Goal: Transaction & Acquisition: Book appointment/travel/reservation

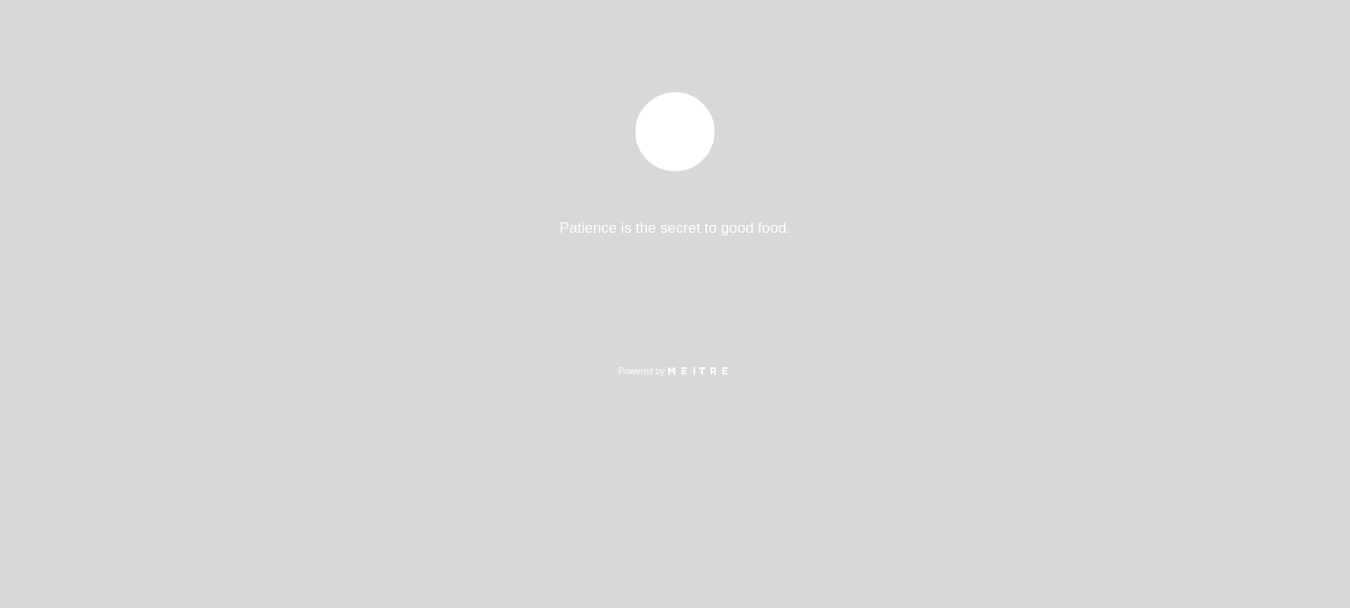
select select "es"
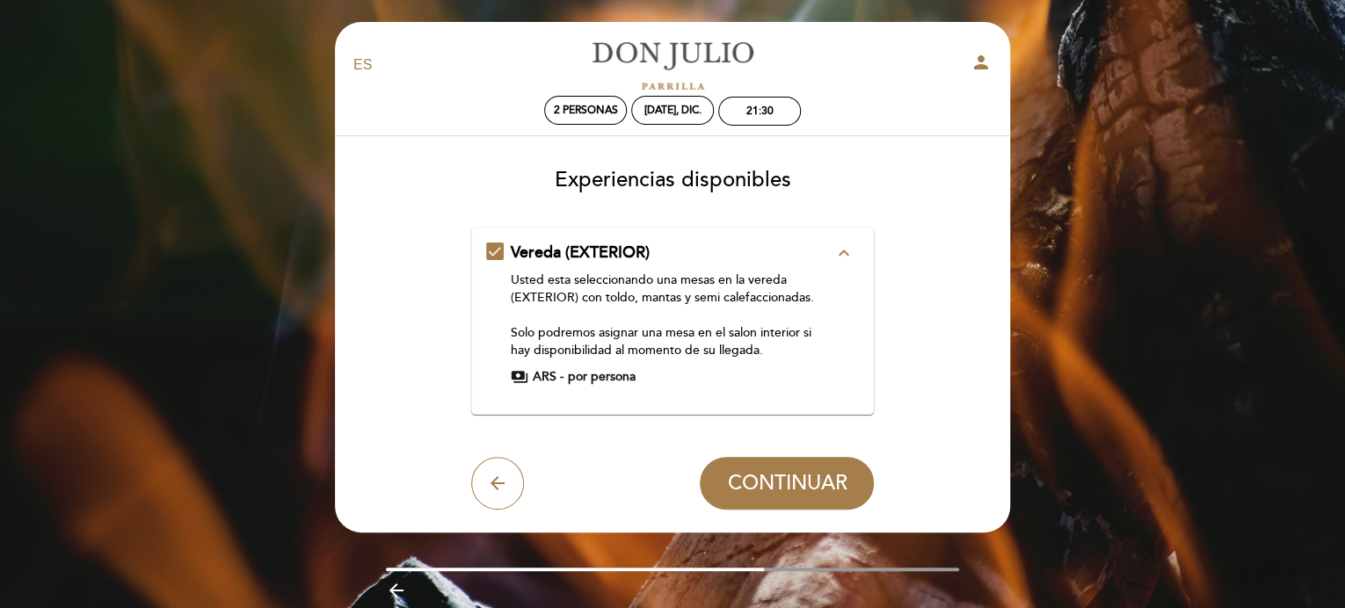
scroll to position [67, 0]
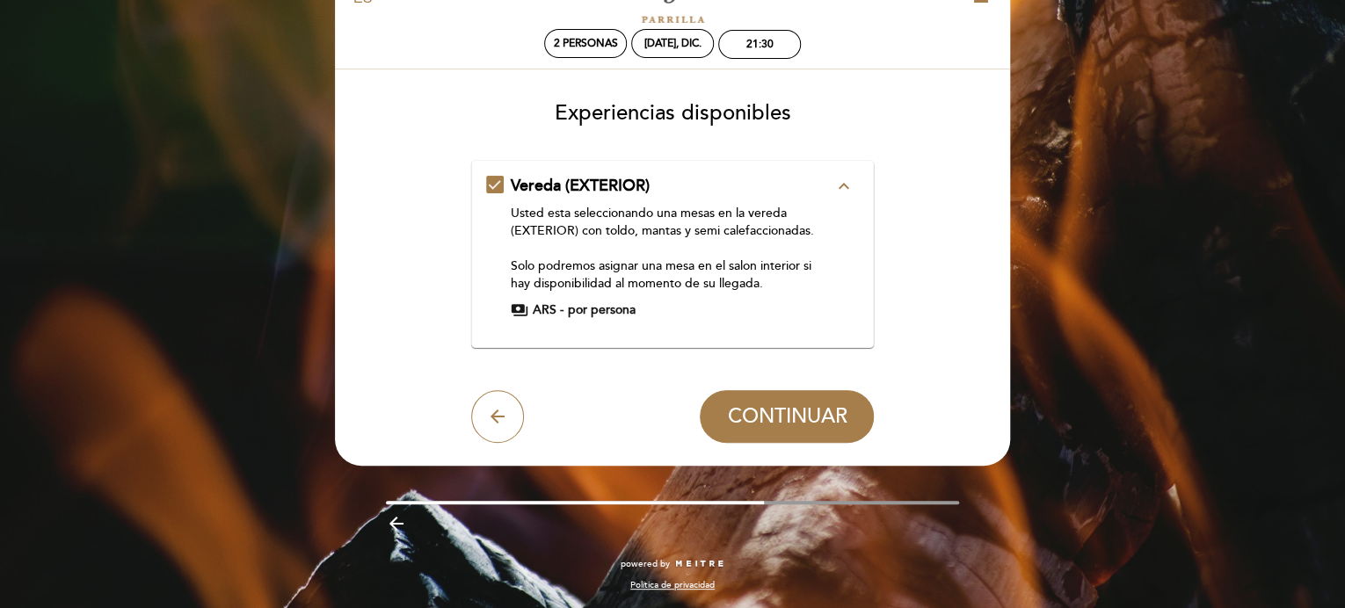
drag, startPoint x: 488, startPoint y: 189, endPoint x: 497, endPoint y: 183, distance: 10.7
click at [497, 183] on div "Vereda (EXTERIOR) expand_less Usted esta seleccionando una mesas en la vereda (…" at bounding box center [673, 247] width 374 height 144
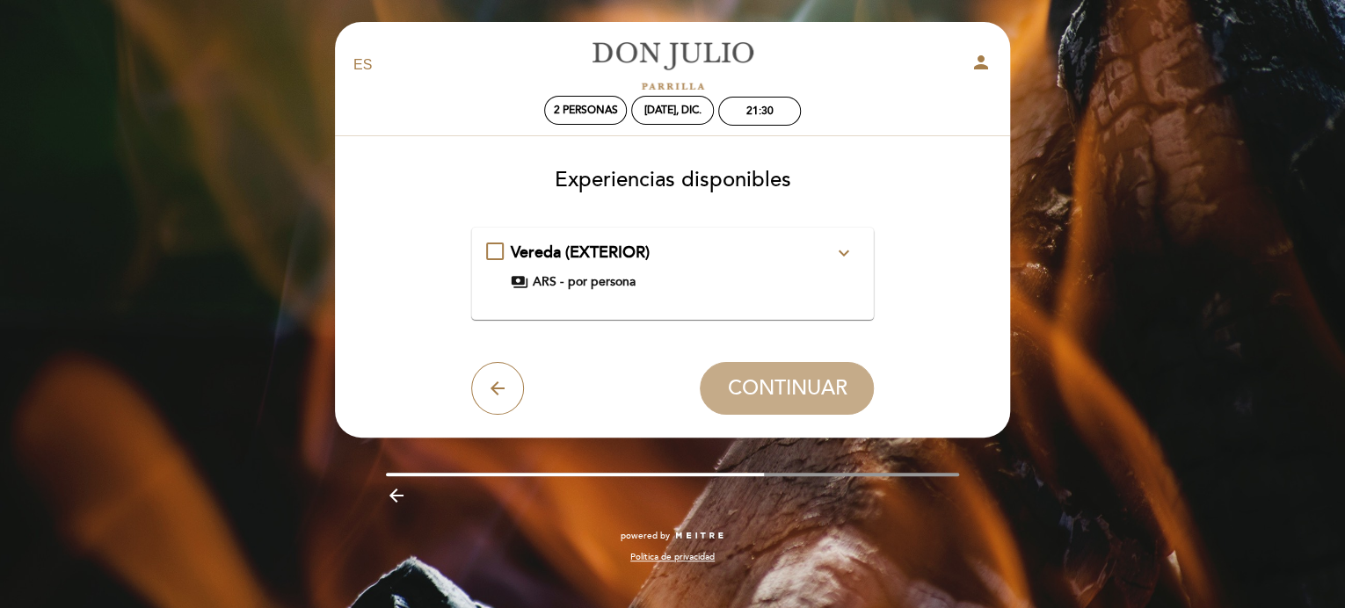
scroll to position [0, 0]
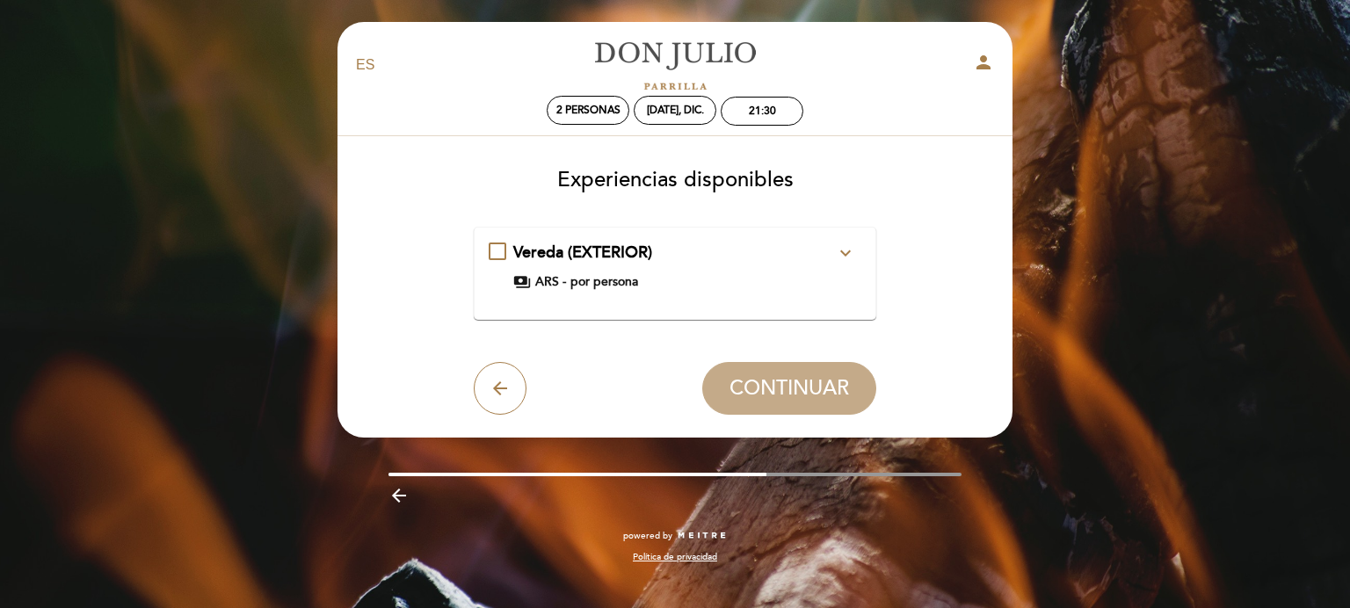
click at [847, 252] on icon "expand_more" at bounding box center [845, 253] width 21 height 21
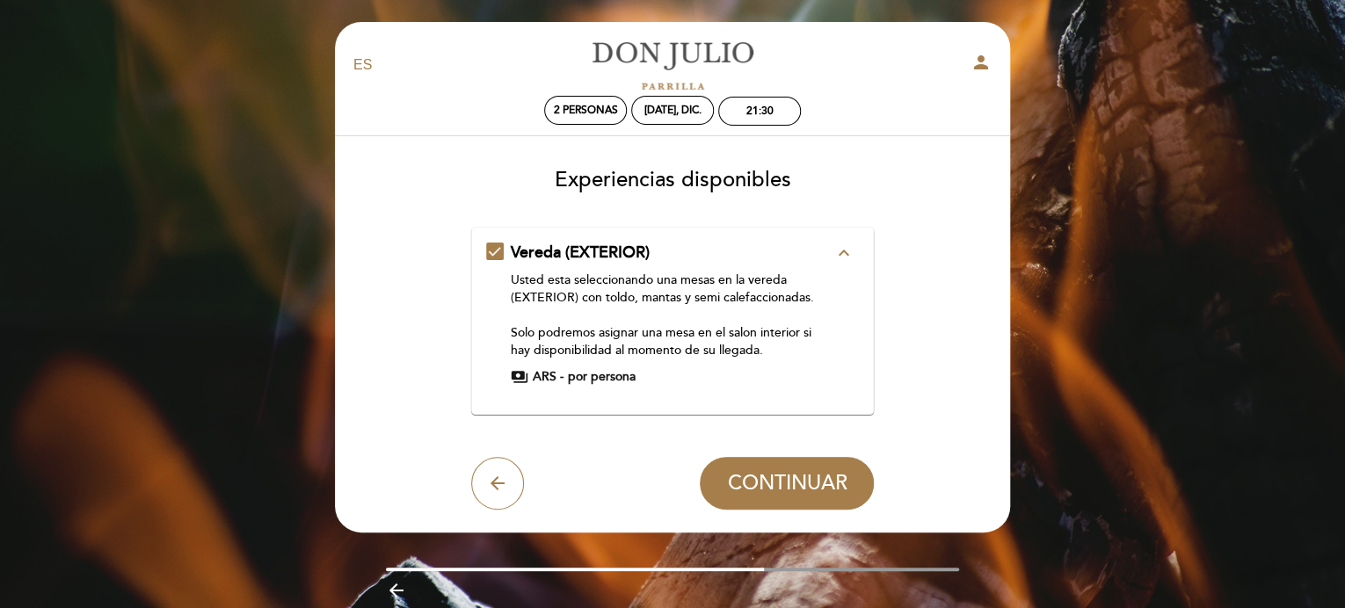
click at [496, 253] on div "Vereda (EXTERIOR) expand_less Usted esta seleccionando una mesas en la vereda (…" at bounding box center [673, 314] width 374 height 144
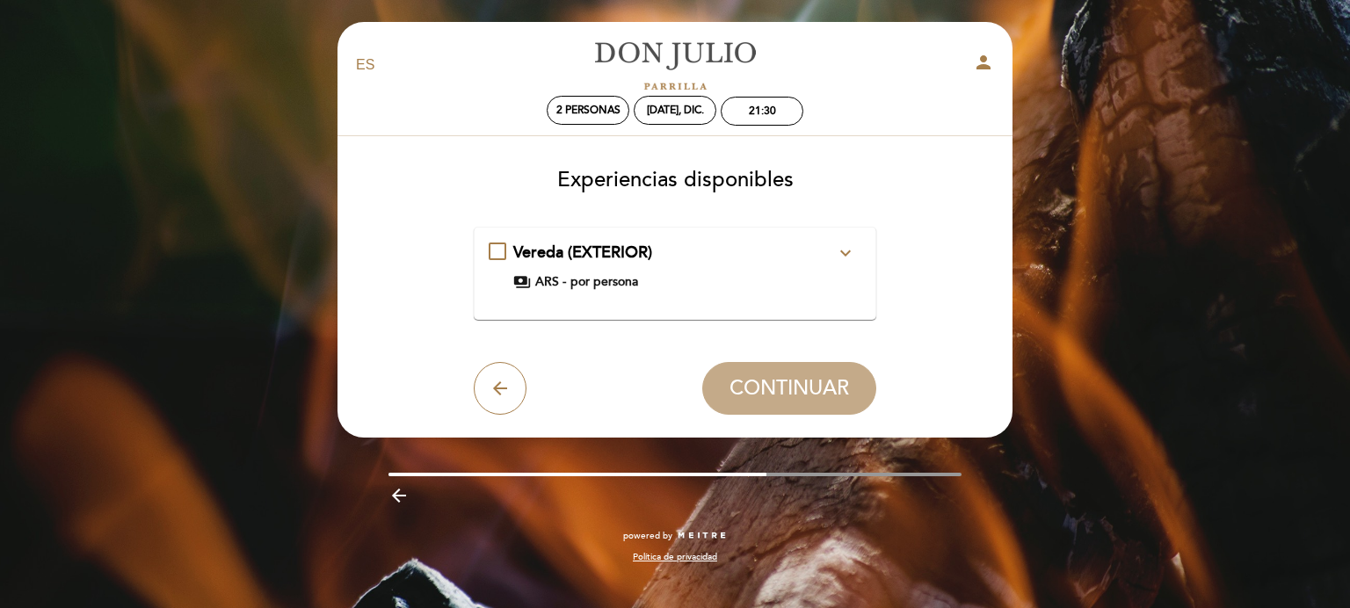
click at [496, 253] on div "Vereda (EXTERIOR) expand_more Usted esta seleccionando una mesas en la vereda (…" at bounding box center [676, 266] width 374 height 49
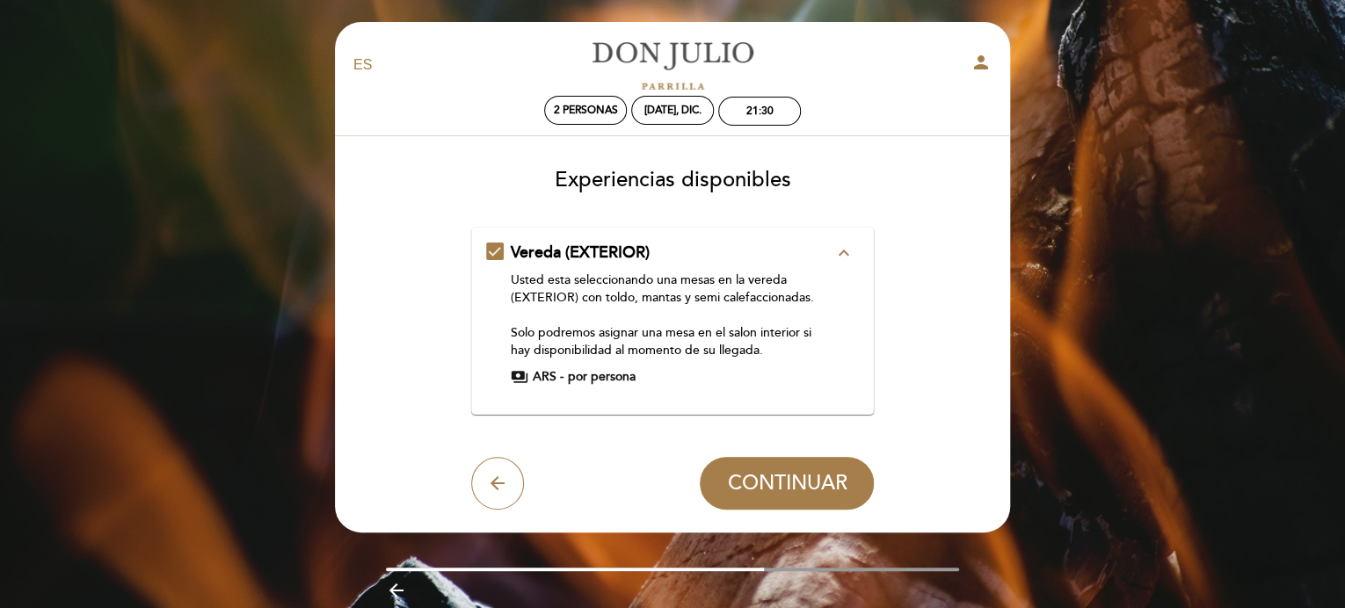
click at [496, 253] on div "Vereda (EXTERIOR) expand_less Usted esta seleccionando una mesas en la vereda (…" at bounding box center [673, 314] width 374 height 144
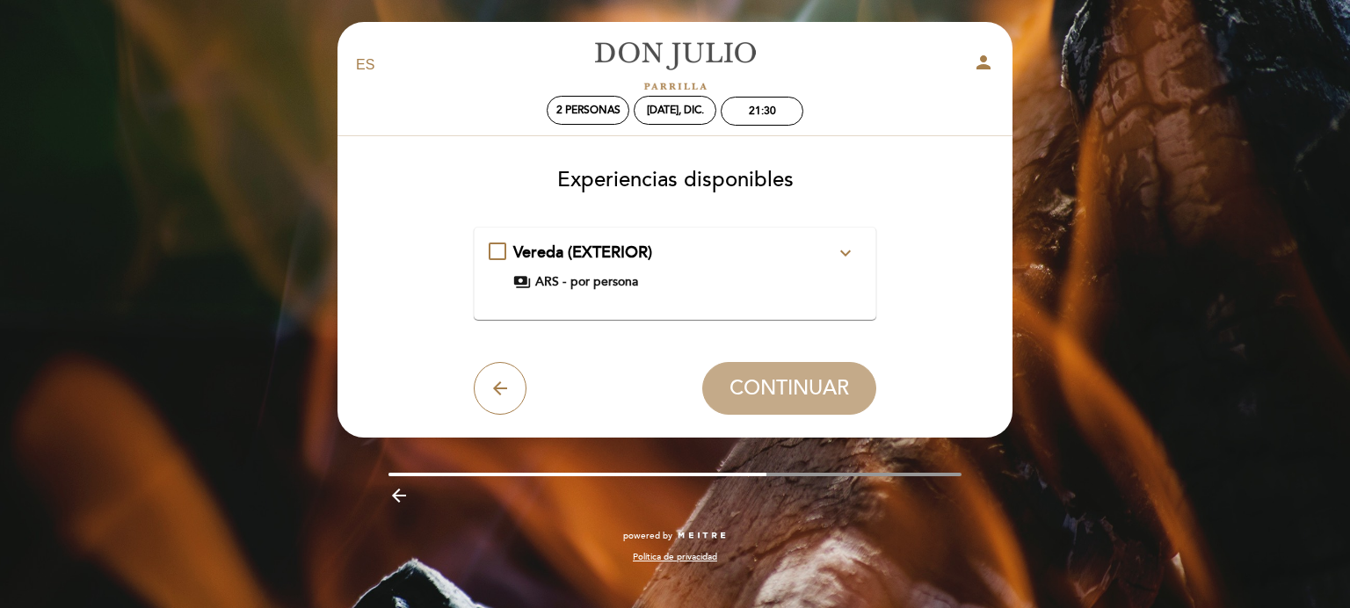
click at [497, 254] on div "Vereda (EXTERIOR) expand_more Usted esta seleccionando una mesas en la vereda (…" at bounding box center [676, 266] width 374 height 49
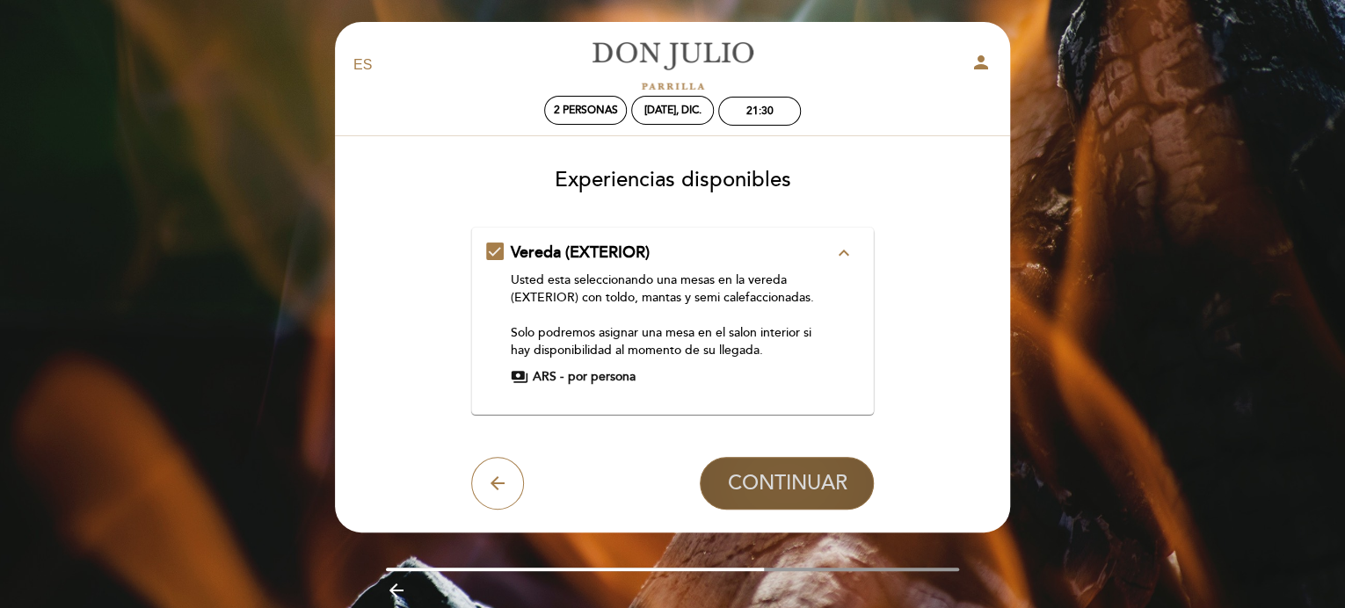
click at [803, 490] on span "CONTINUAR" at bounding box center [787, 483] width 120 height 25
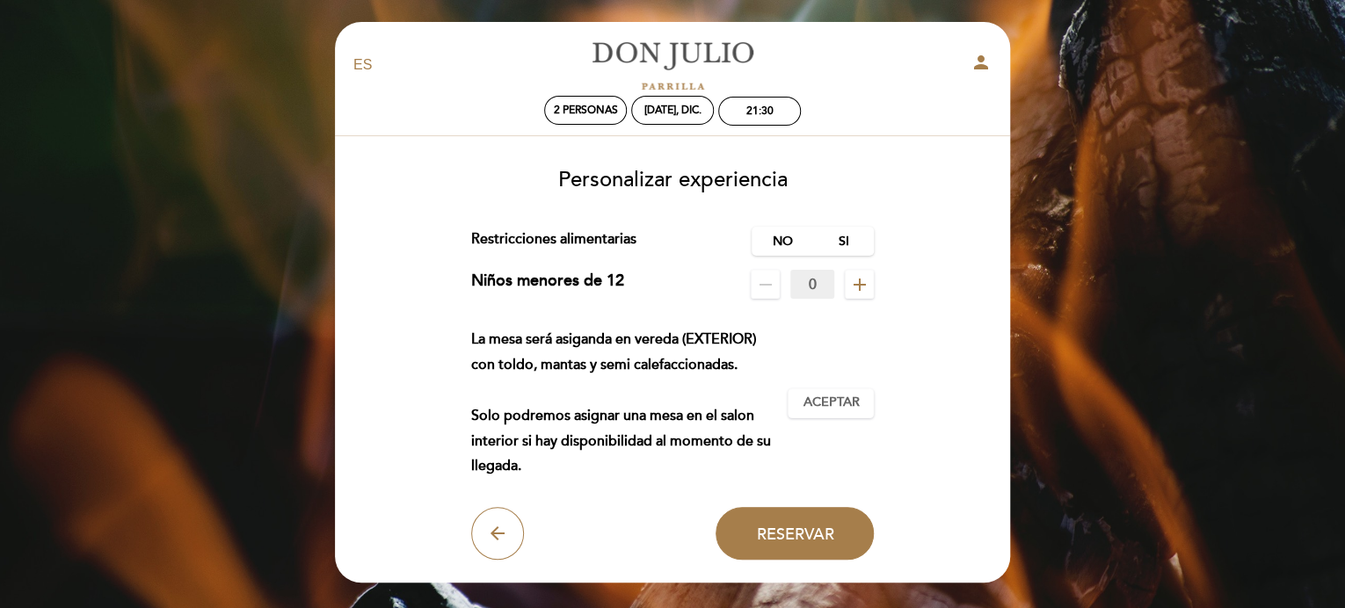
scroll to position [88, 0]
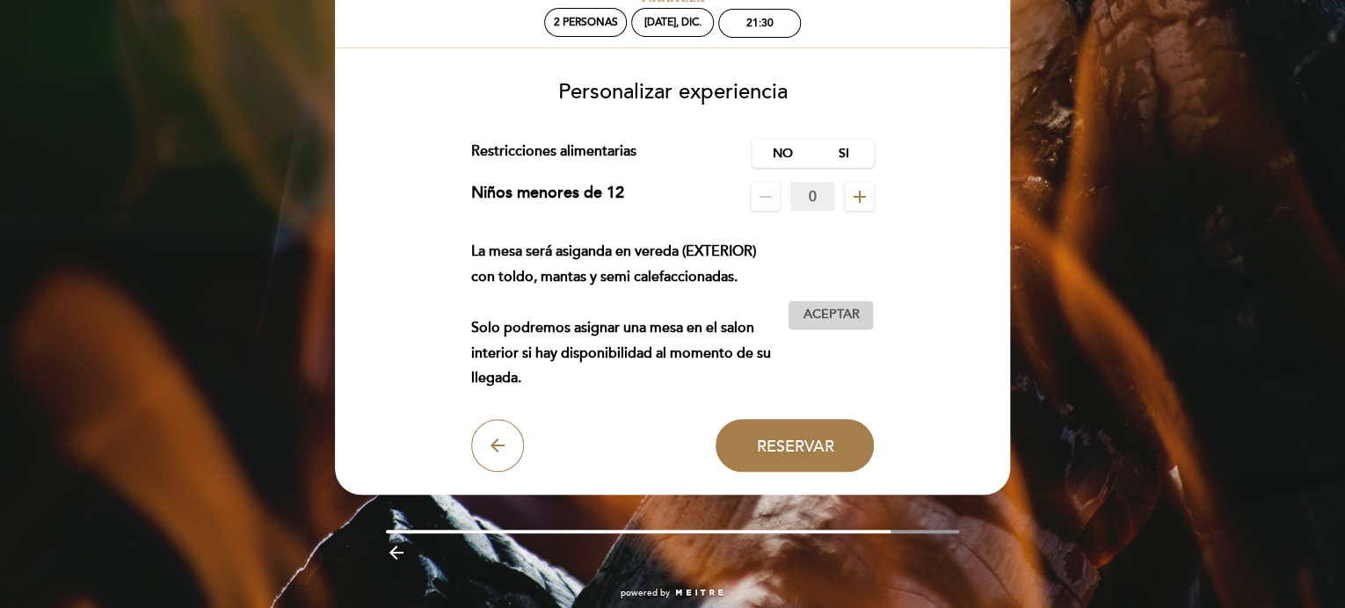
click at [837, 315] on span "Aceptar" at bounding box center [831, 315] width 56 height 18
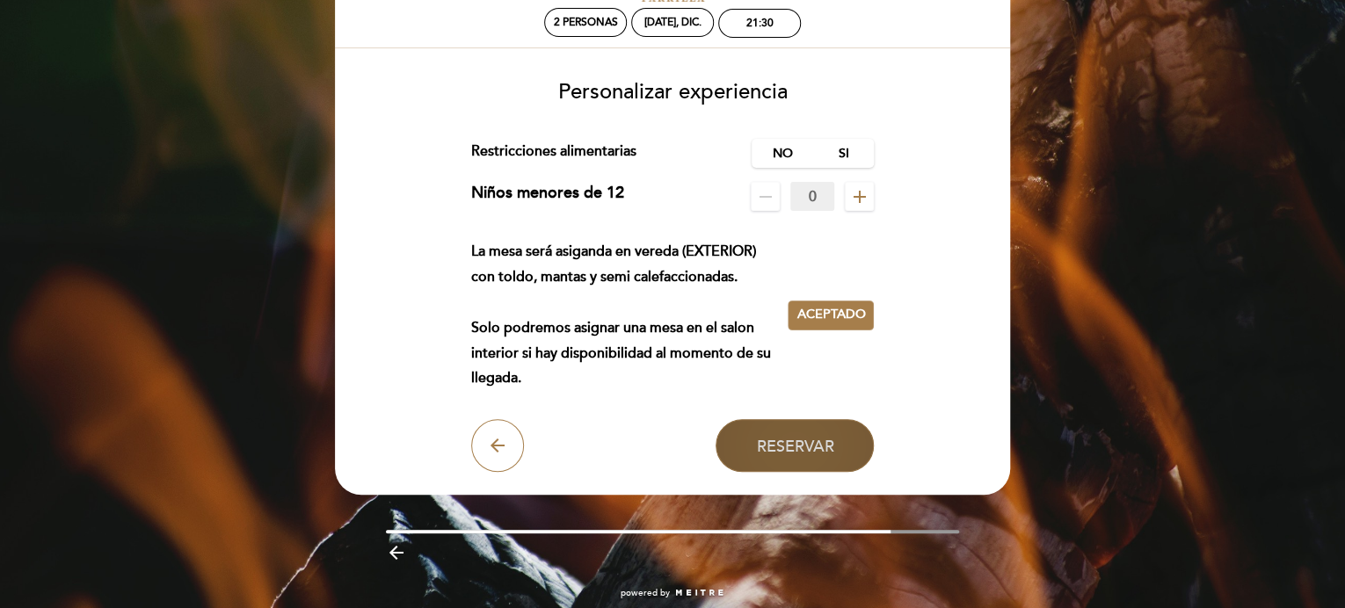
click at [834, 448] on button "Reservar" at bounding box center [795, 445] width 158 height 53
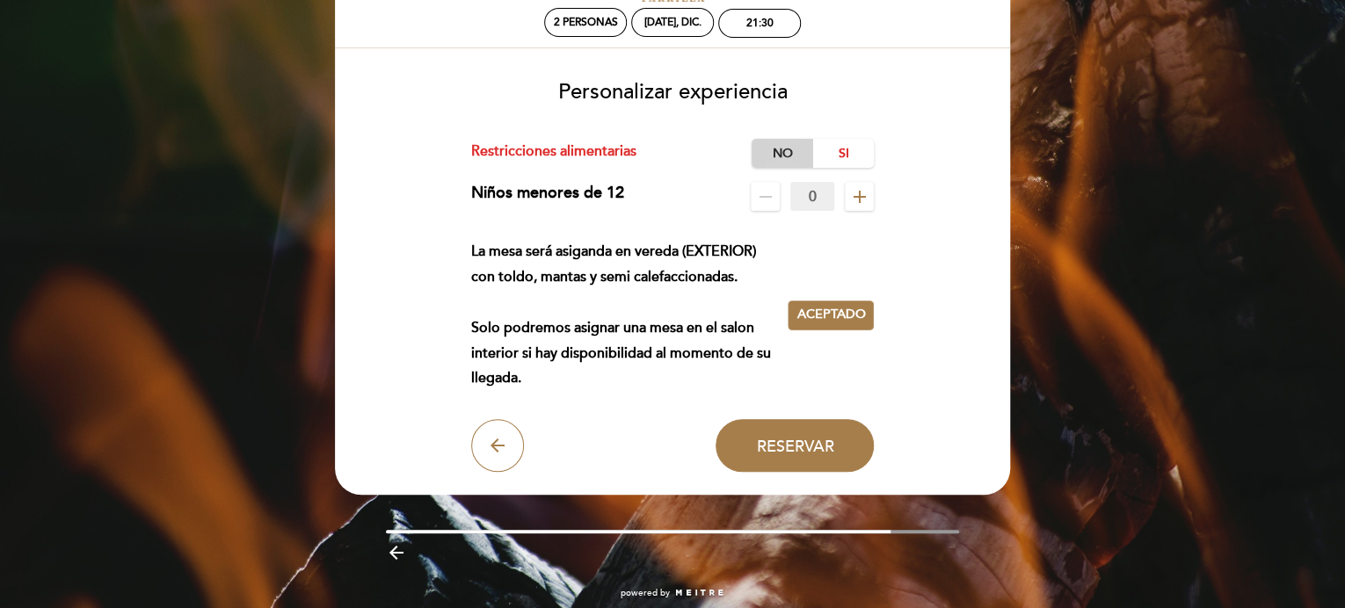
click at [773, 151] on label "No" at bounding box center [783, 153] width 62 height 29
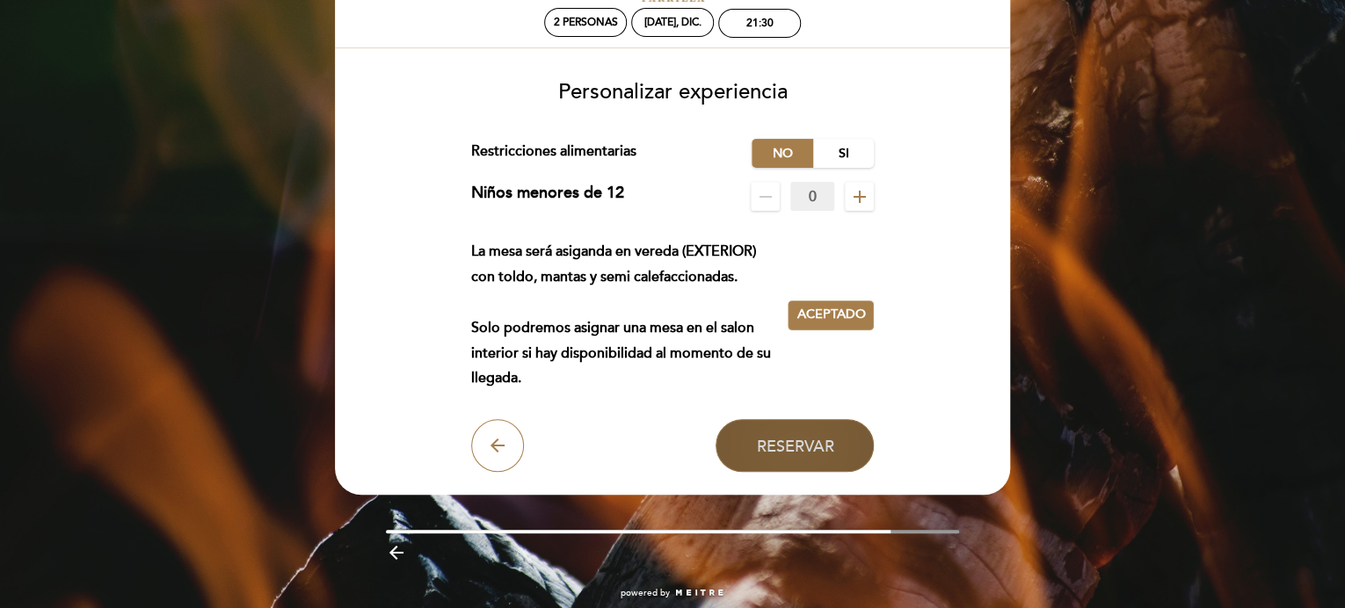
click at [788, 447] on span "Reservar" at bounding box center [794, 445] width 77 height 19
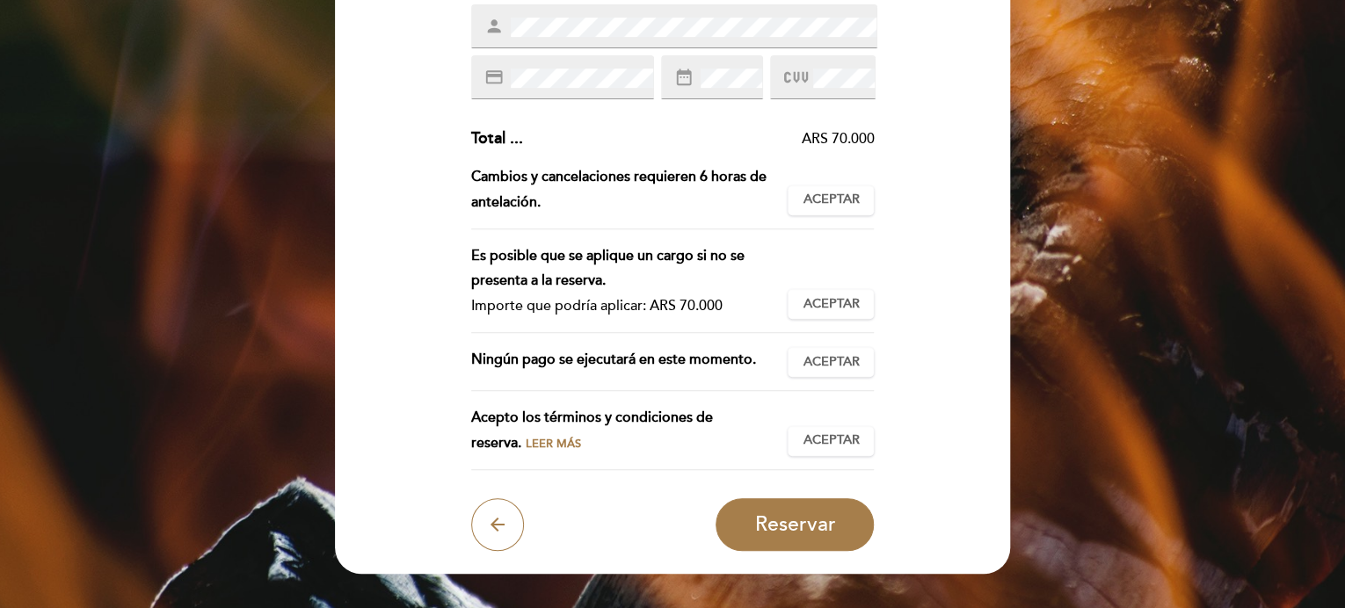
scroll to position [352, 0]
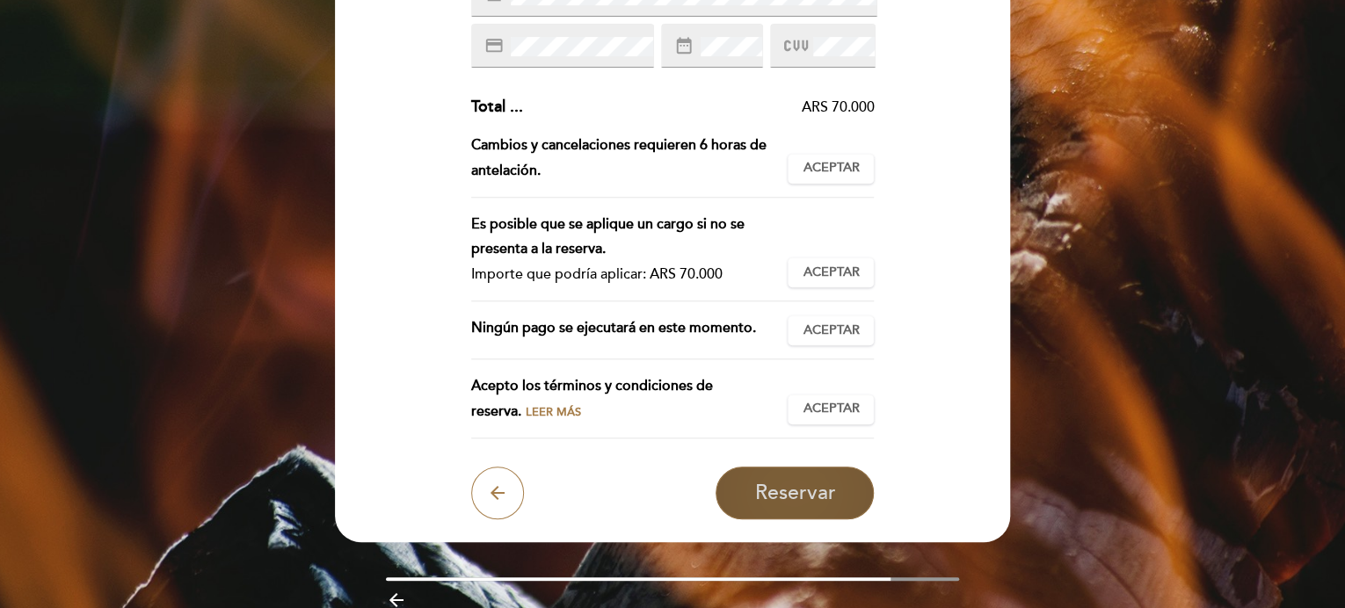
click at [774, 503] on span "Reservar" at bounding box center [794, 493] width 81 height 25
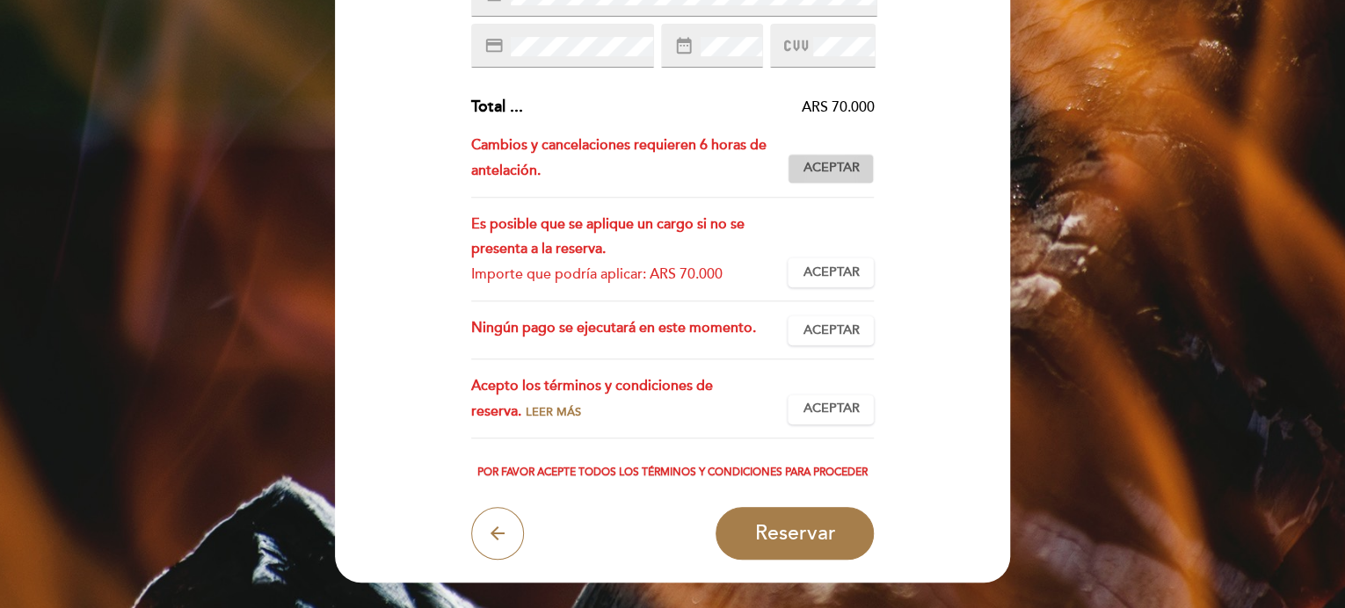
click at [826, 171] on span "Aceptar" at bounding box center [831, 168] width 56 height 18
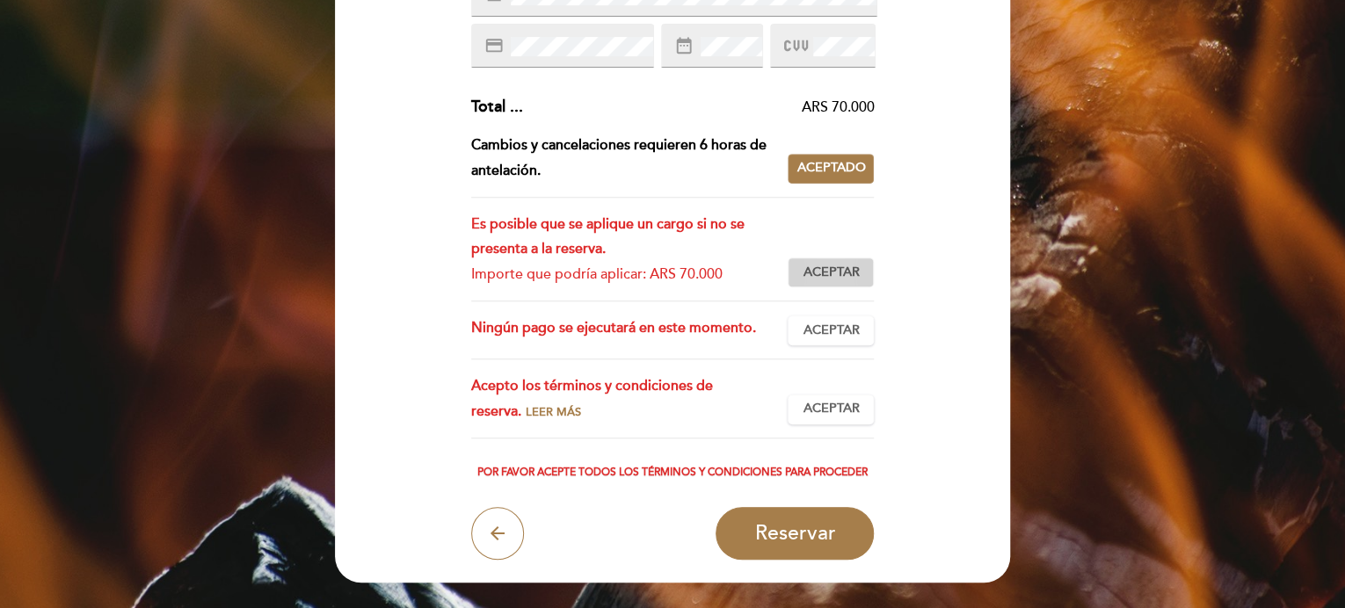
click at [808, 273] on span "Aceptar" at bounding box center [831, 273] width 56 height 18
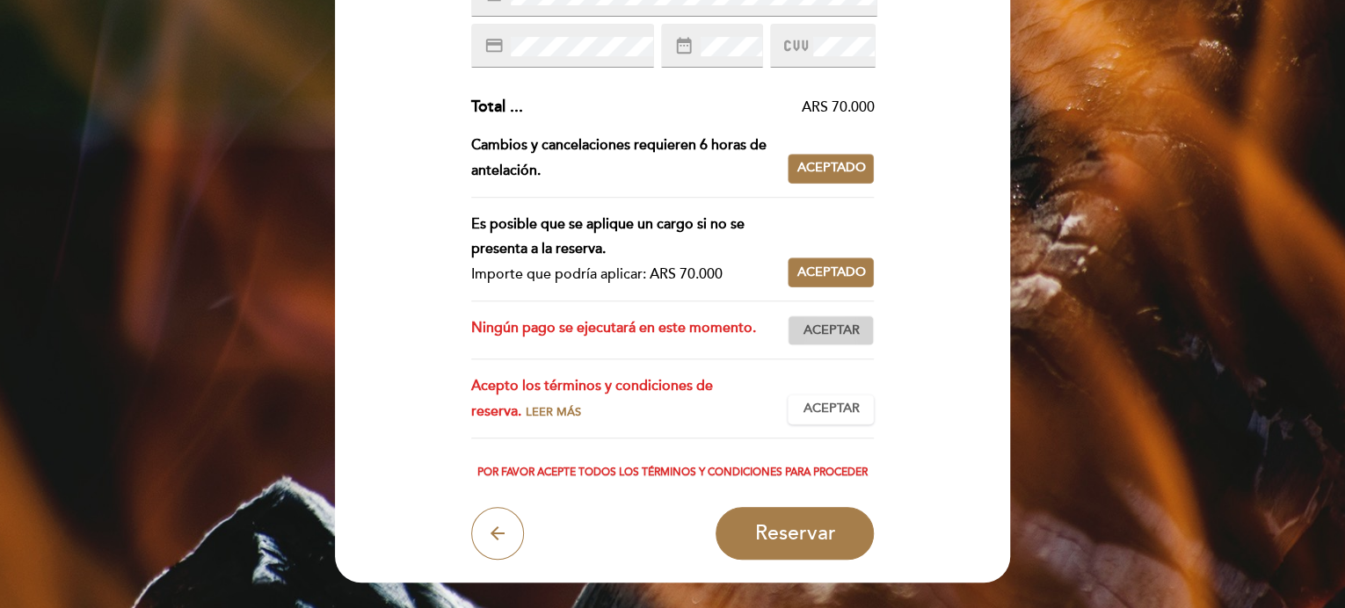
click at [816, 335] on span "Aceptar" at bounding box center [831, 331] width 56 height 18
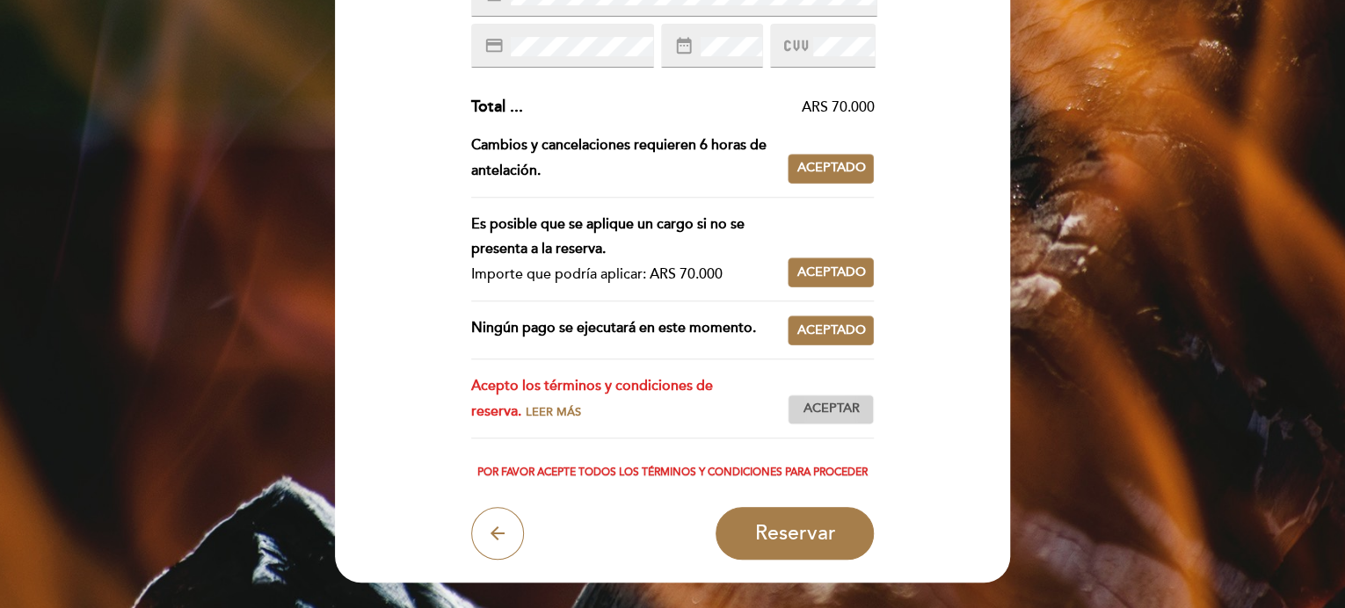
click at [817, 411] on span "Aceptar" at bounding box center [831, 409] width 56 height 18
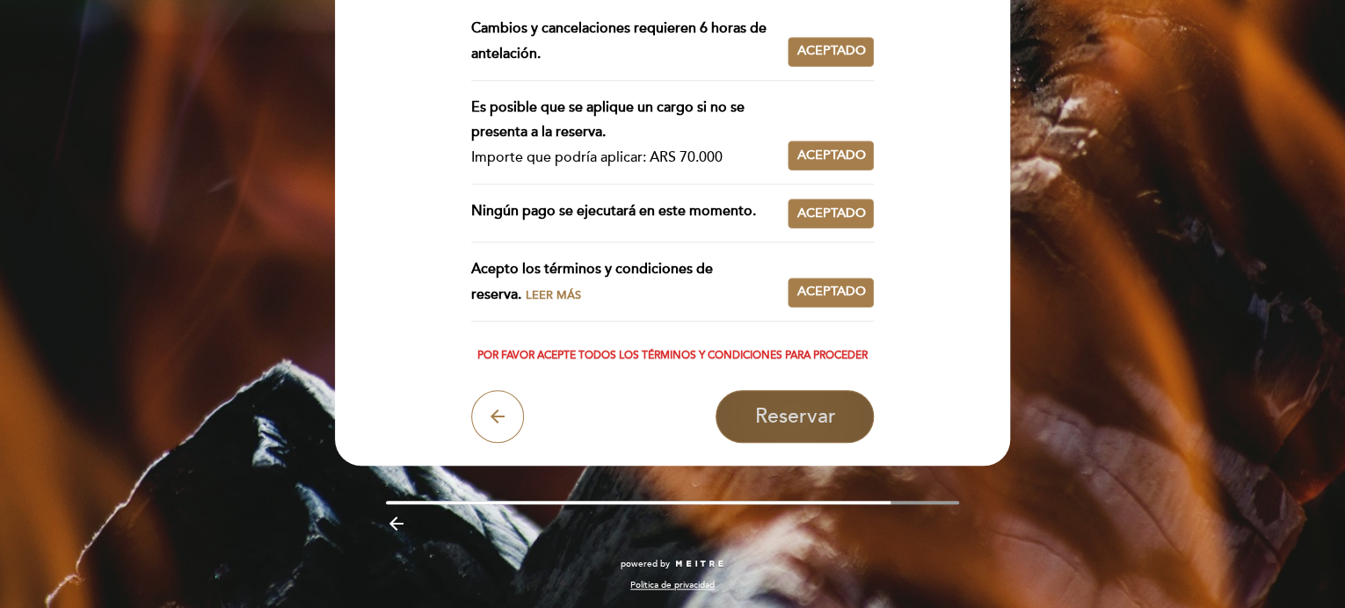
click at [793, 421] on span "Reservar" at bounding box center [794, 416] width 81 height 25
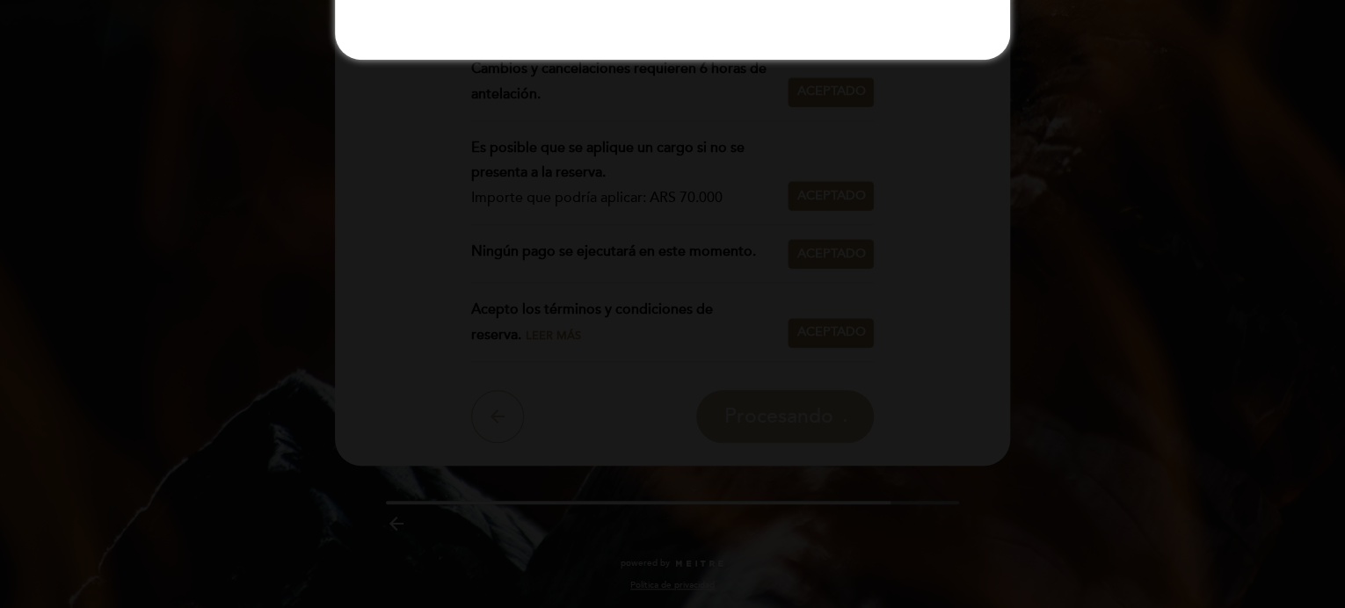
scroll to position [0, 0]
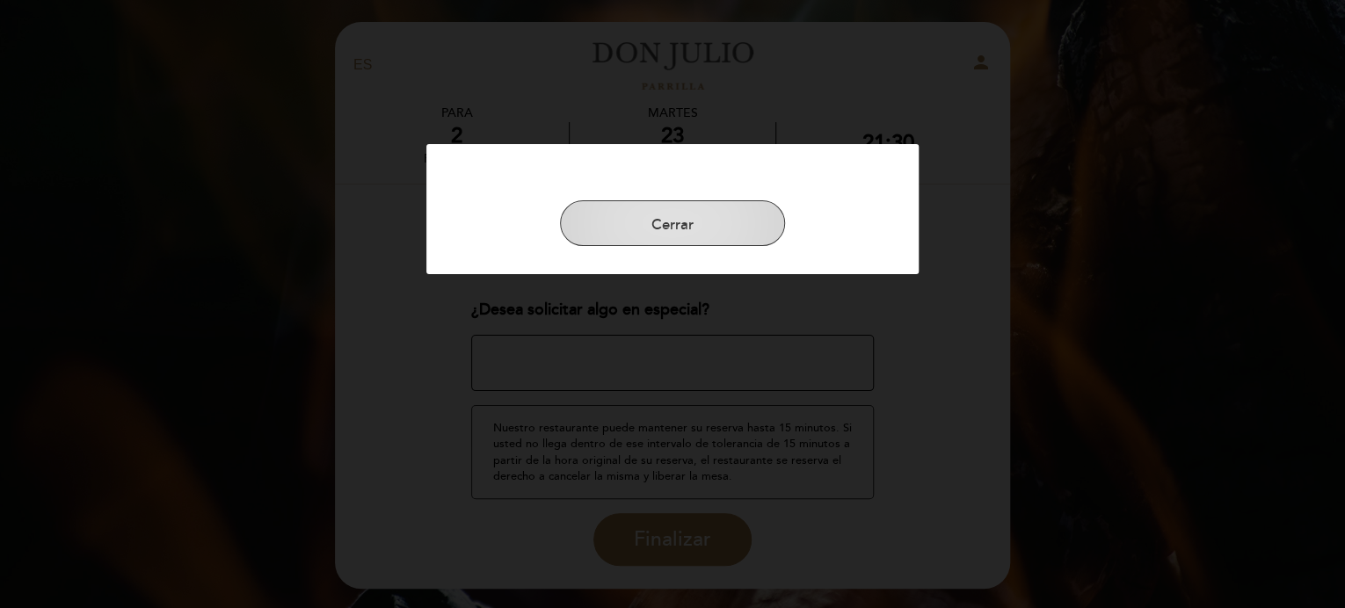
click at [679, 207] on button "Cerrar" at bounding box center [672, 223] width 225 height 46
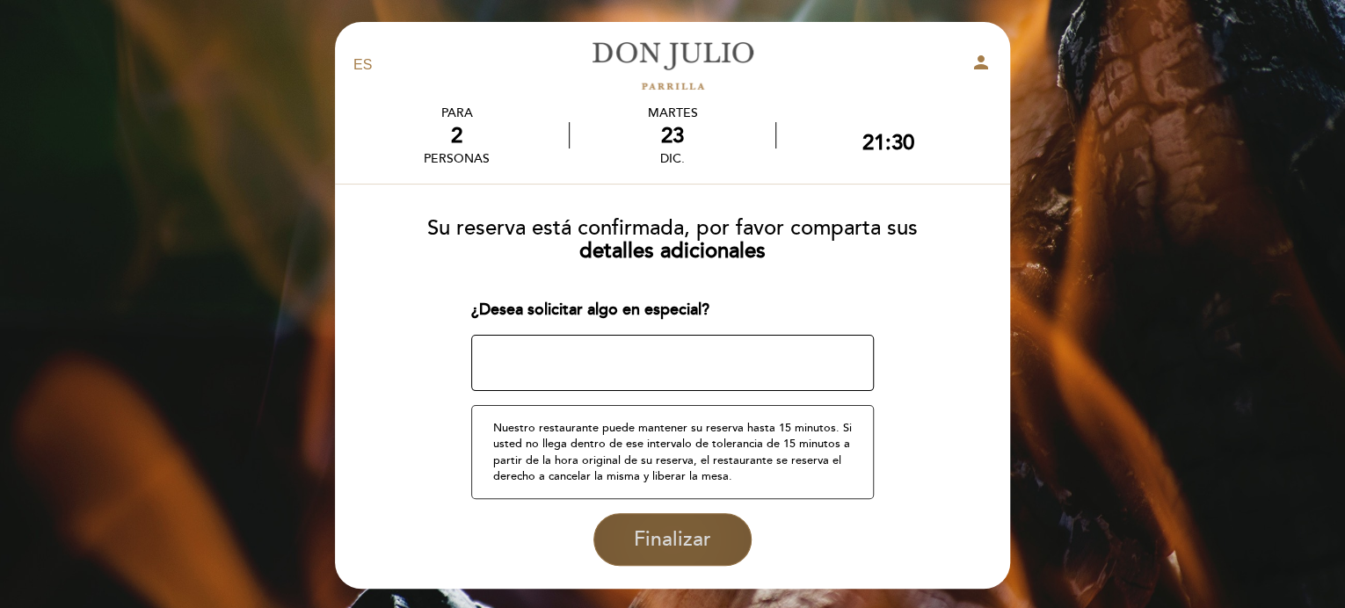
click at [667, 536] on span "Finalizar" at bounding box center [672, 539] width 77 height 25
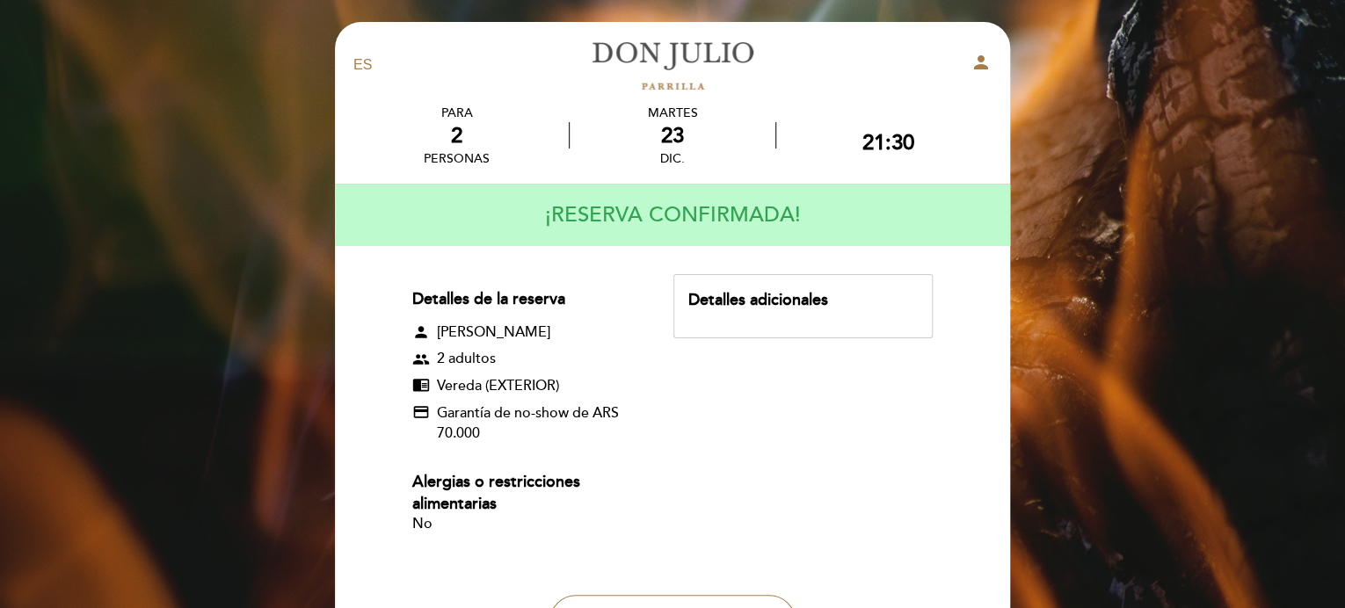
scroll to position [209, 0]
